Goal: Submit feedback/report problem

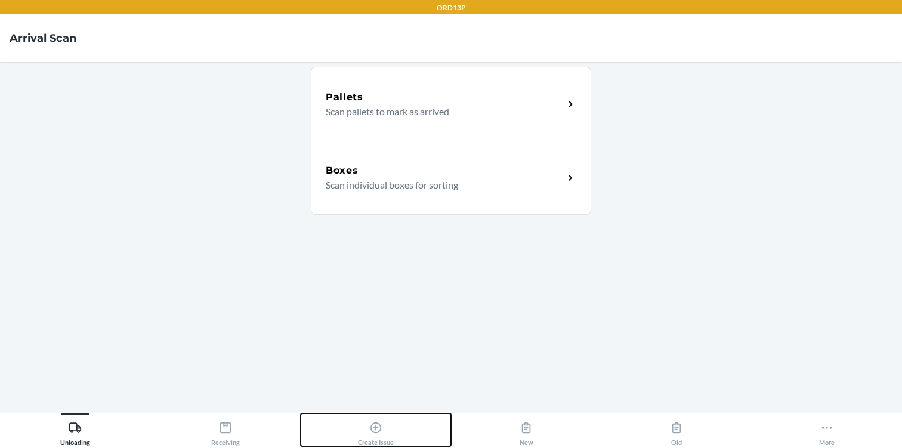
click at [367, 426] on div "Create Issue" at bounding box center [376, 431] width 36 height 30
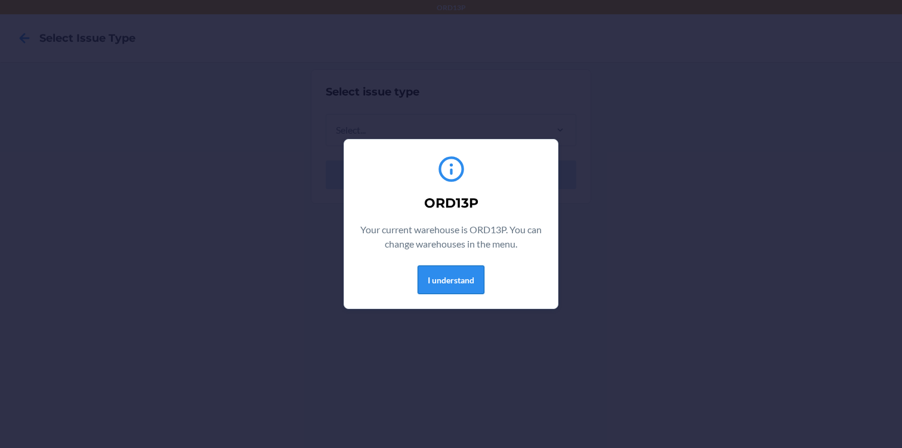
click at [463, 281] on button "I understand" at bounding box center [450, 279] width 67 height 29
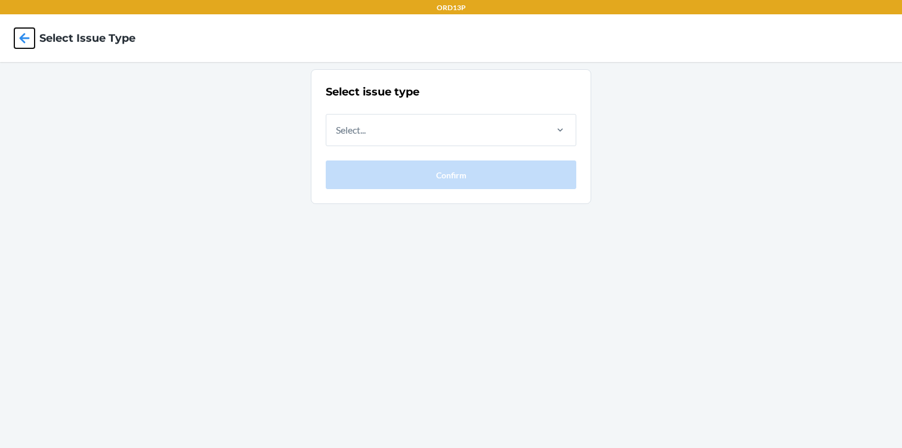
click at [26, 41] on icon at bounding box center [24, 38] width 20 height 20
